Goal: Find specific fact: Find contact information

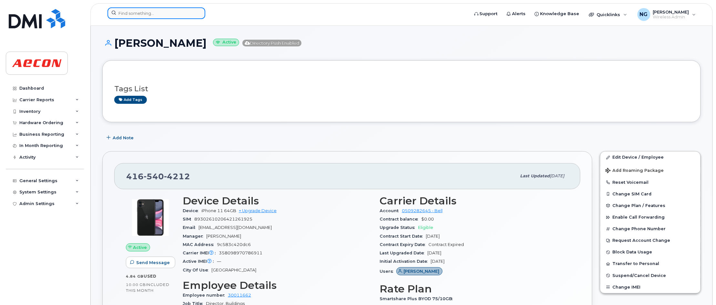
click at [154, 14] on input at bounding box center [156, 13] width 98 height 12
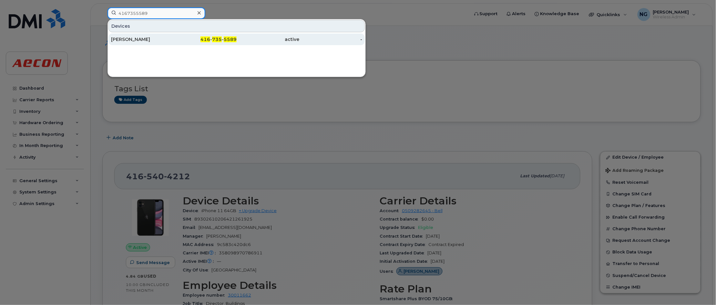
type input "4167355589"
click at [226, 40] on span "5589" at bounding box center [230, 39] width 13 height 6
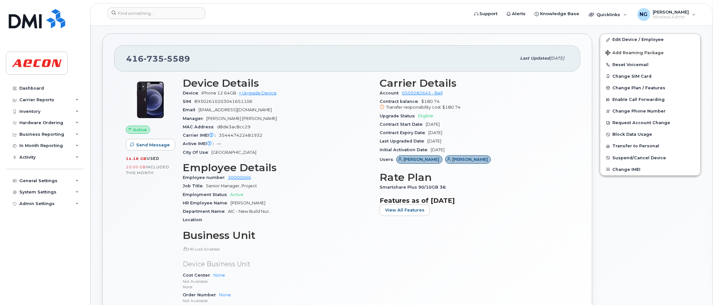
scroll to position [121, 0]
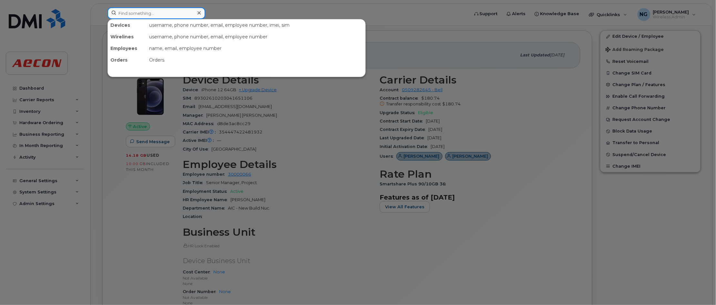
click at [155, 15] on input at bounding box center [156, 13] width 98 height 12
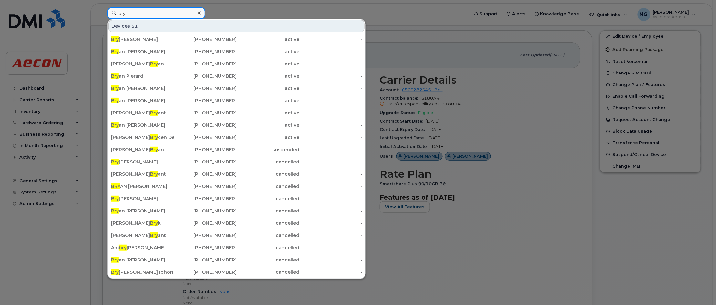
type input "[PERSON_NAME]"
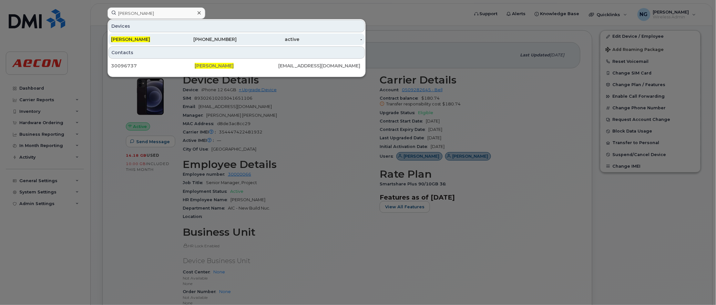
click at [214, 37] on div "[PHONE_NUMBER]" at bounding box center [205, 39] width 63 height 6
